Goal: Use online tool/utility: Utilize a website feature to perform a specific function

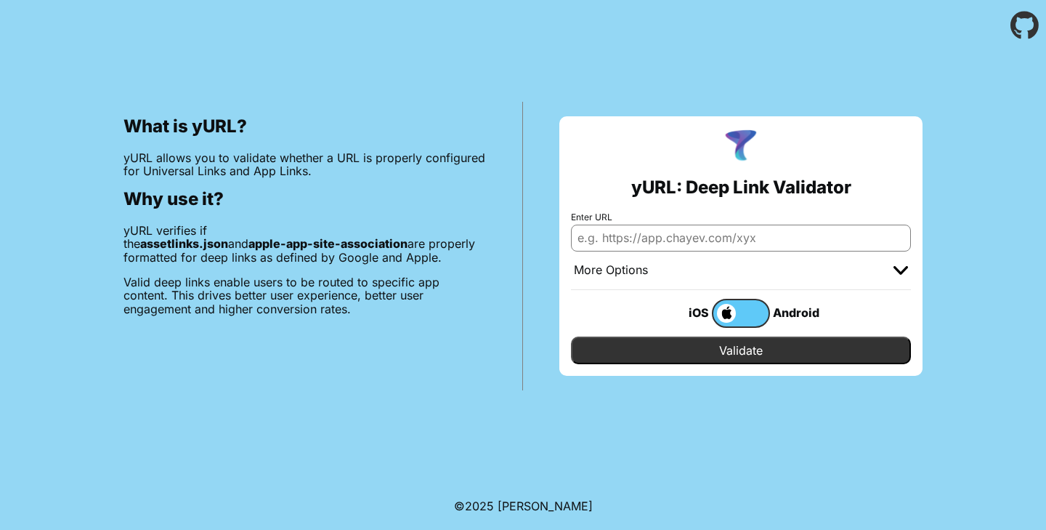
click at [719, 238] on input "Enter URL" at bounding box center [741, 237] width 340 height 26
paste input "[URL][DOMAIN_NAME]"
type input "[URL][DOMAIN_NAME]"
click at [891, 270] on div "More Options" at bounding box center [741, 270] width 340 height 39
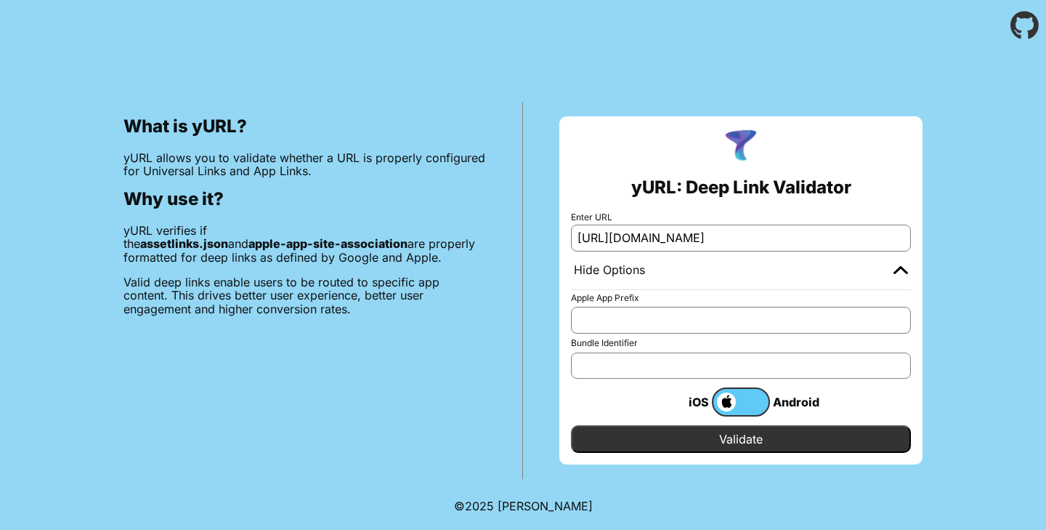
click at [797, 431] on input "Validate" at bounding box center [741, 439] width 340 height 28
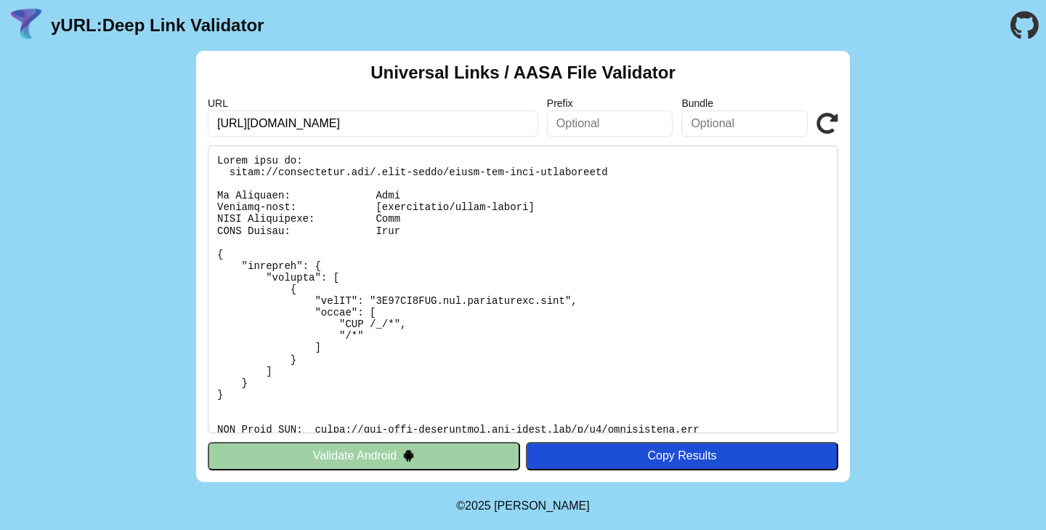
click at [706, 461] on div "Copy Results" at bounding box center [682, 455] width 298 height 13
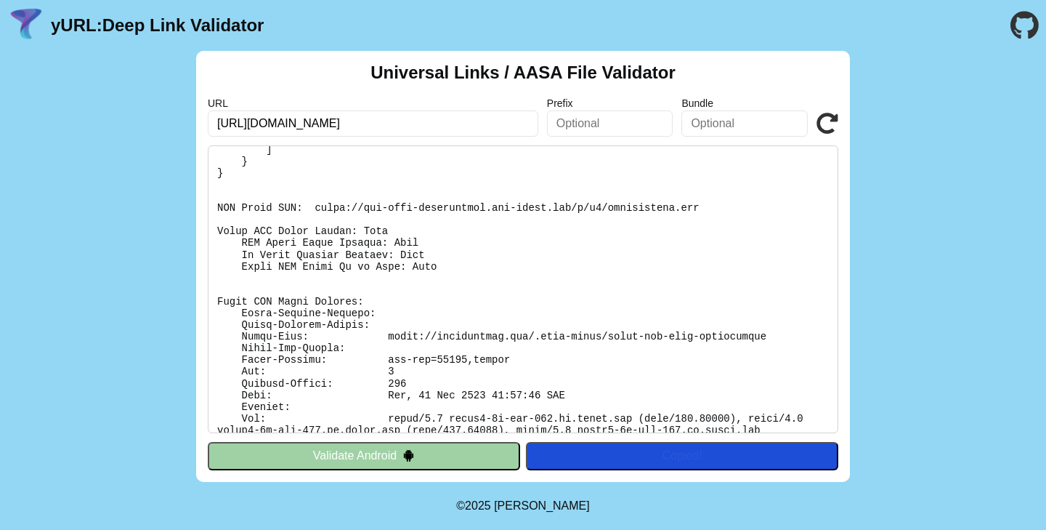
scroll to position [257, 0]
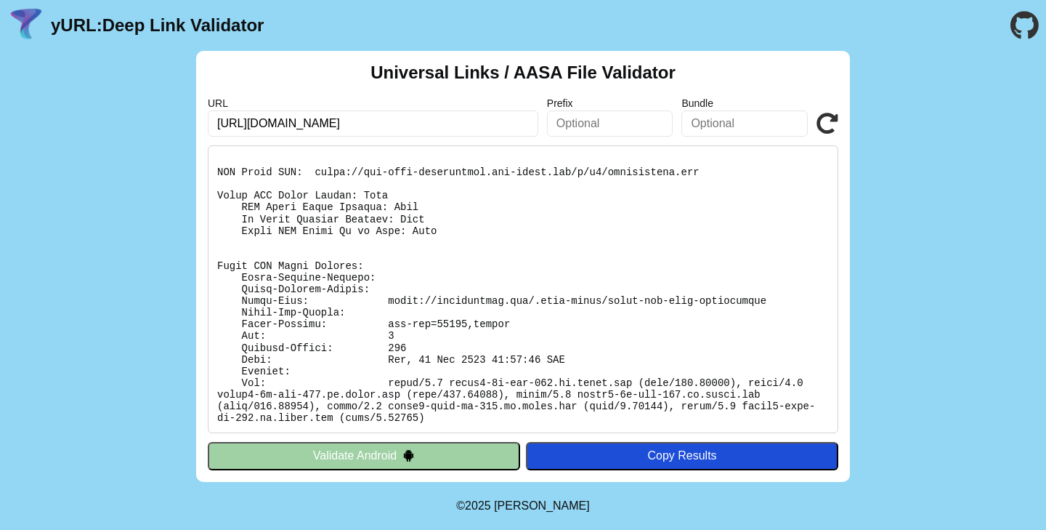
click at [833, 129] on icon at bounding box center [828, 124] width 22 height 22
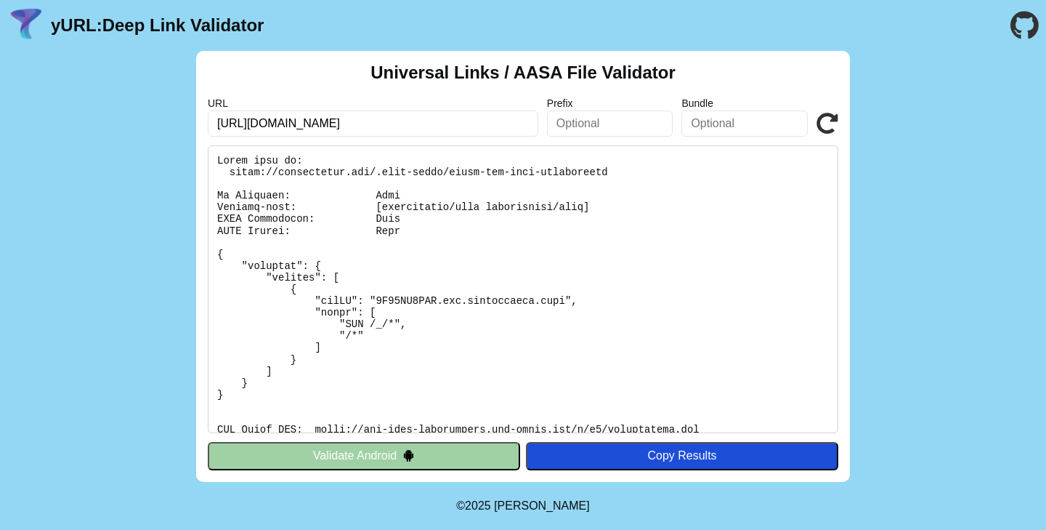
click at [661, 461] on div "Copy Results" at bounding box center [682, 455] width 298 height 13
click at [384, 124] on input "[URL][DOMAIN_NAME]" at bounding box center [373, 123] width 331 height 26
click at [170, 35] on div "yURL: Deep Link Validator" at bounding box center [135, 26] width 256 height 38
click at [190, 28] on link "yURL: Deep Link Validator" at bounding box center [157, 25] width 213 height 20
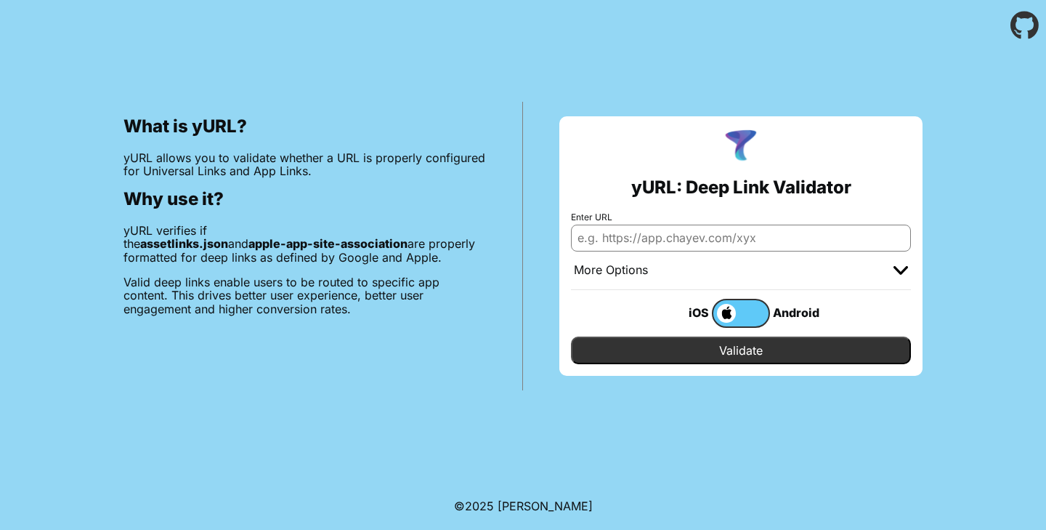
click at [681, 239] on input "Enter URL" at bounding box center [741, 237] width 340 height 26
paste input "[URL][DOMAIN_NAME]"
type input "[URL][DOMAIN_NAME]"
click at [571, 336] on input "Validate" at bounding box center [741, 350] width 340 height 28
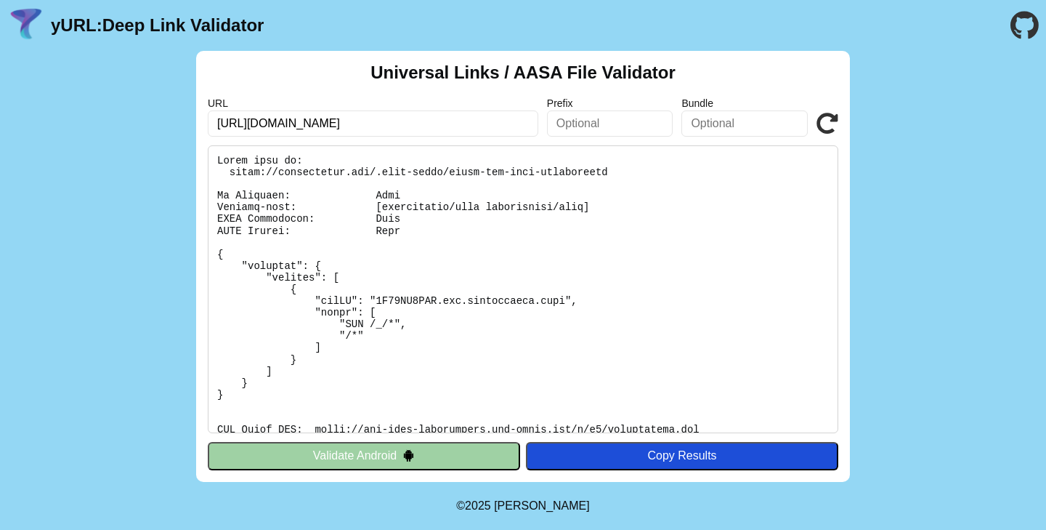
click at [586, 205] on pre at bounding box center [523, 289] width 631 height 288
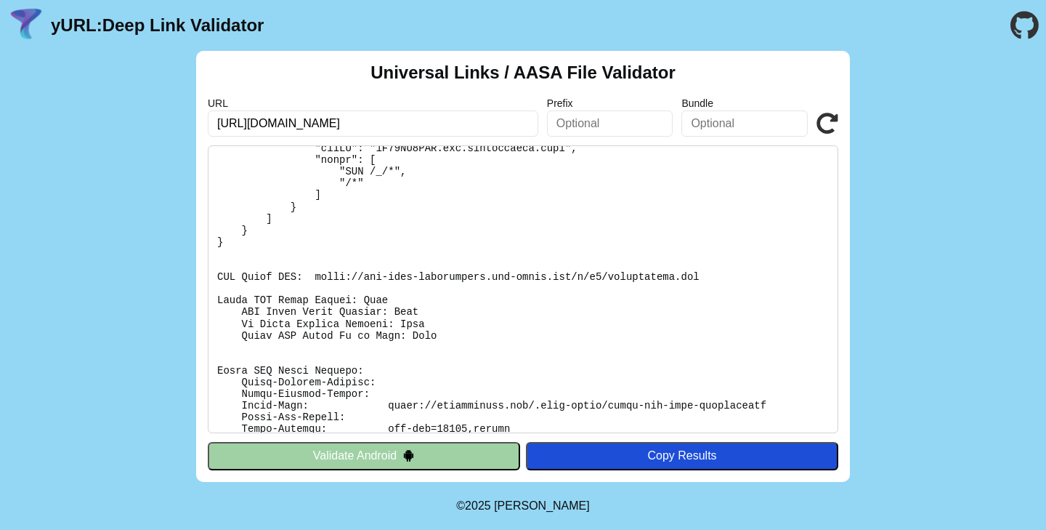
scroll to position [257, 0]
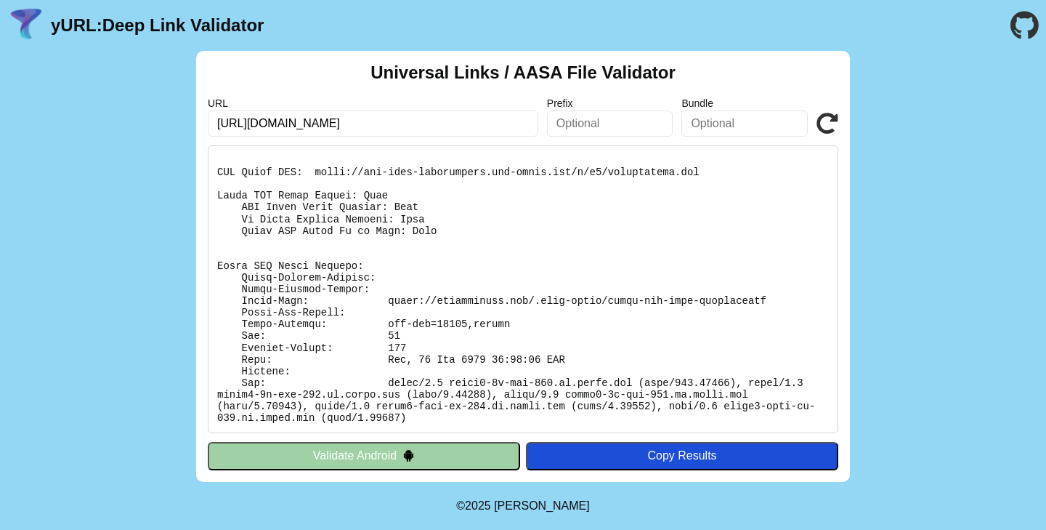
click at [657, 450] on div "Copy Results" at bounding box center [682, 455] width 298 height 13
click at [670, 178] on pre at bounding box center [523, 289] width 631 height 288
click at [637, 220] on pre at bounding box center [523, 289] width 631 height 288
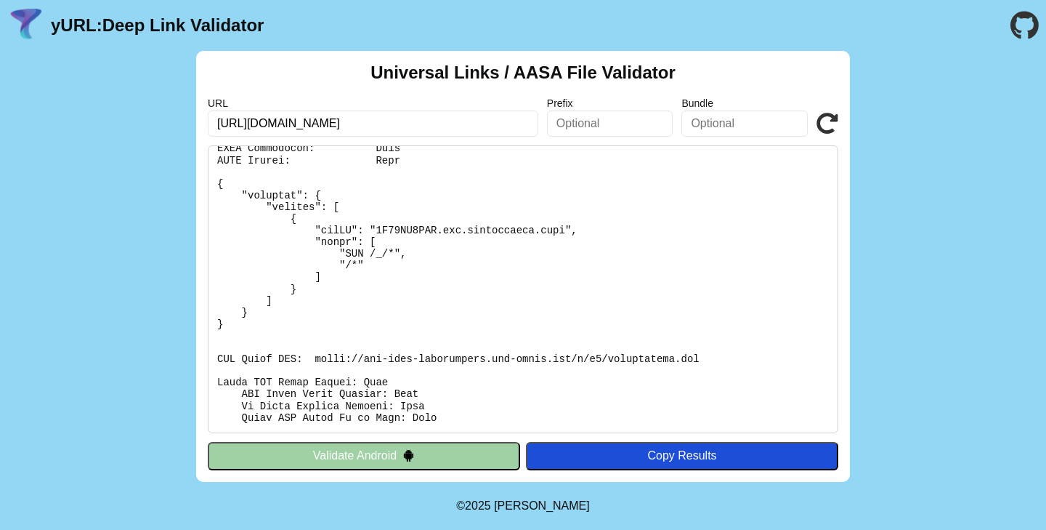
scroll to position [0, 0]
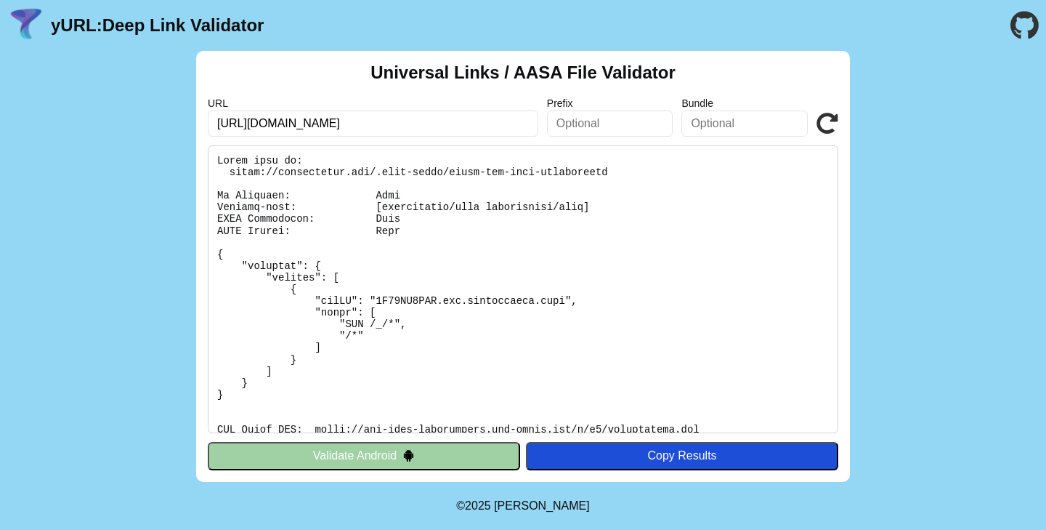
click at [407, 461] on button "Validate Android" at bounding box center [364, 456] width 312 height 28
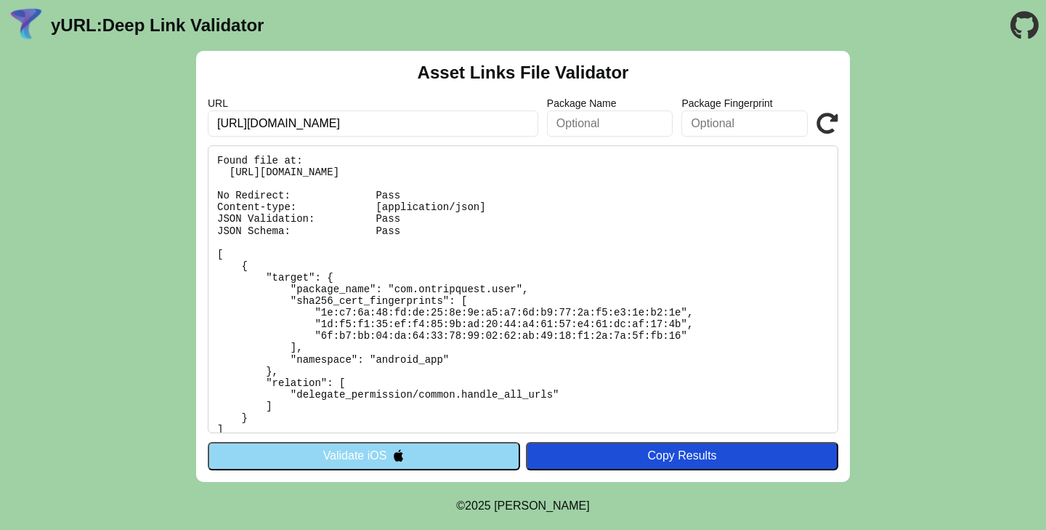
click at [503, 336] on pre "Found file at: [URL][DOMAIN_NAME] No Redirect: Pass Content-type: [application/…" at bounding box center [523, 289] width 631 height 288
click at [469, 253] on pre "Found file at: [URL][DOMAIN_NAME] No Redirect: Pass Content-type: [application/…" at bounding box center [523, 289] width 631 height 288
click at [457, 448] on button "Validate iOS" at bounding box center [364, 456] width 312 height 28
